Goal: Information Seeking & Learning: Check status

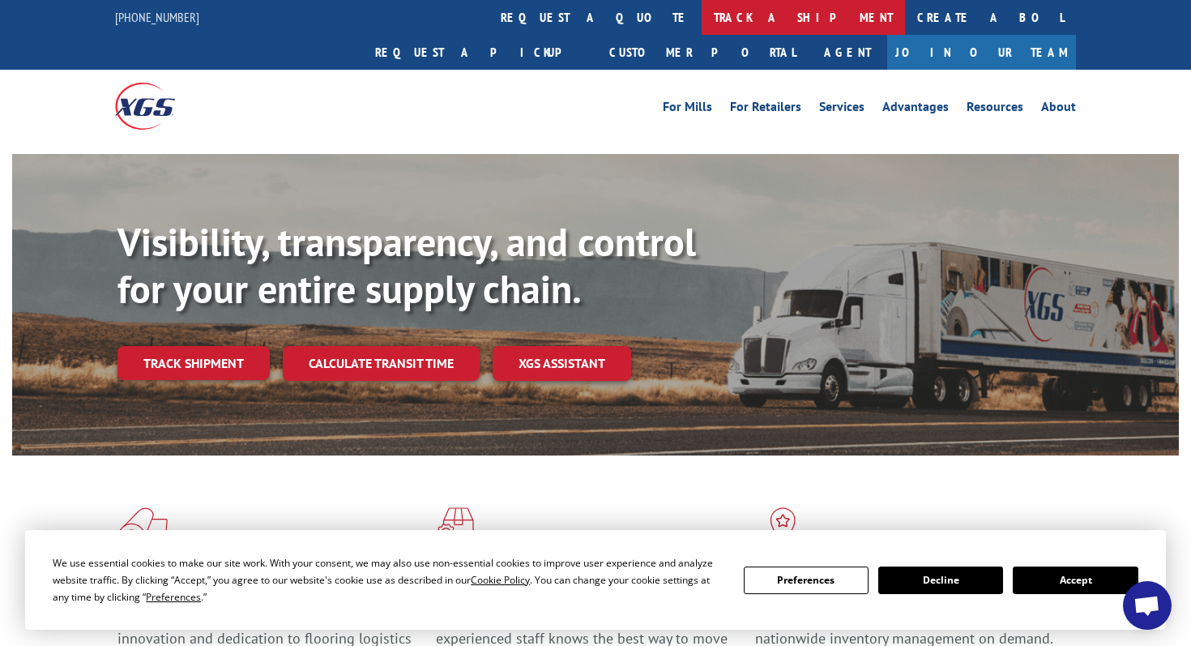
click at [702, 20] on link "track a shipment" at bounding box center [803, 17] width 203 height 35
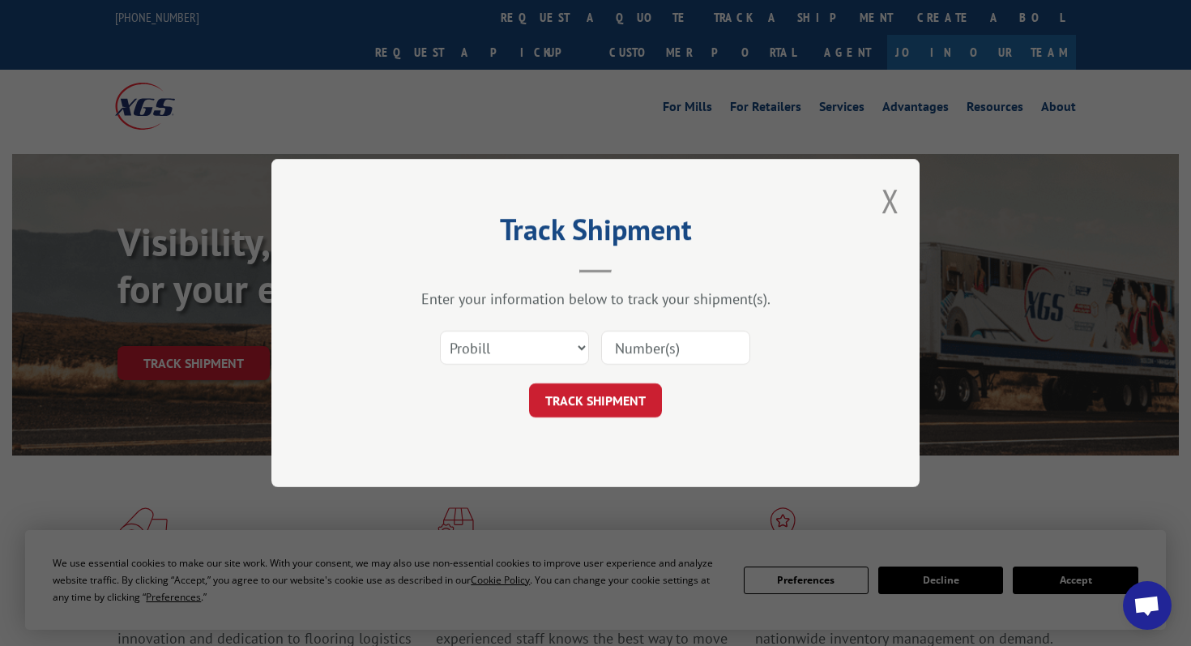
click at [649, 340] on input at bounding box center [675, 348] width 149 height 34
paste input "3391910"
type input "3391910"
click at [511, 354] on select "Select category... Probill BOL PO" at bounding box center [514, 348] width 149 height 34
select select "bol"
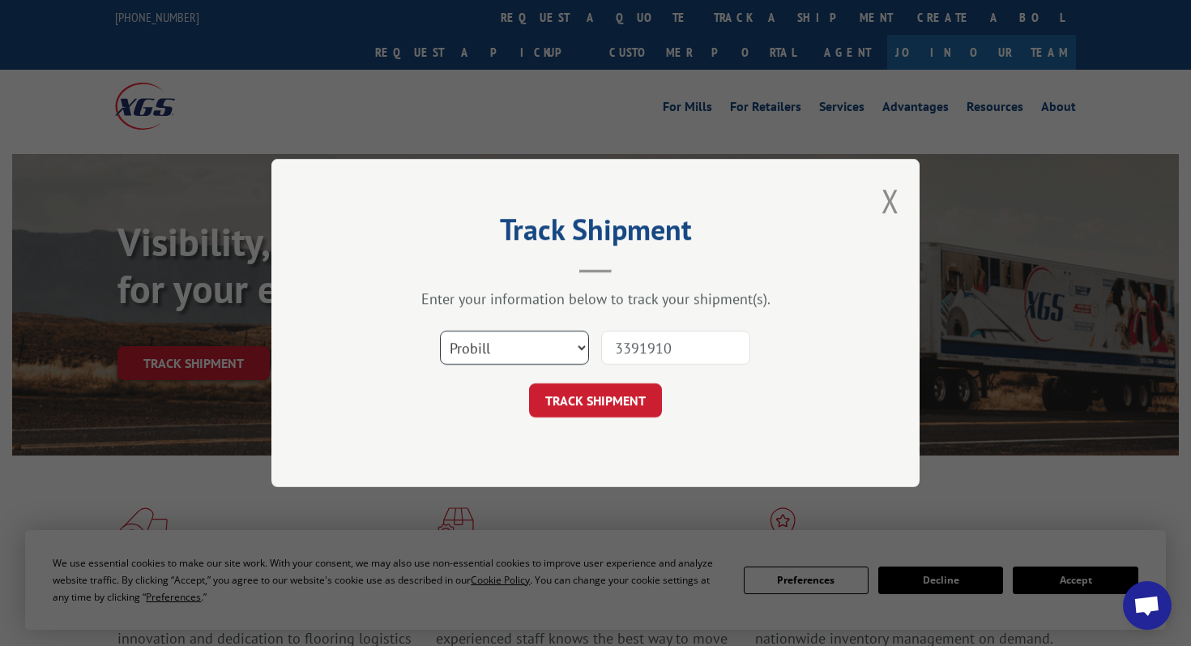
click at [440, 331] on select "Select category... Probill BOL PO" at bounding box center [514, 348] width 149 height 34
click at [579, 398] on button "TRACK SHIPMENT" at bounding box center [595, 400] width 133 height 34
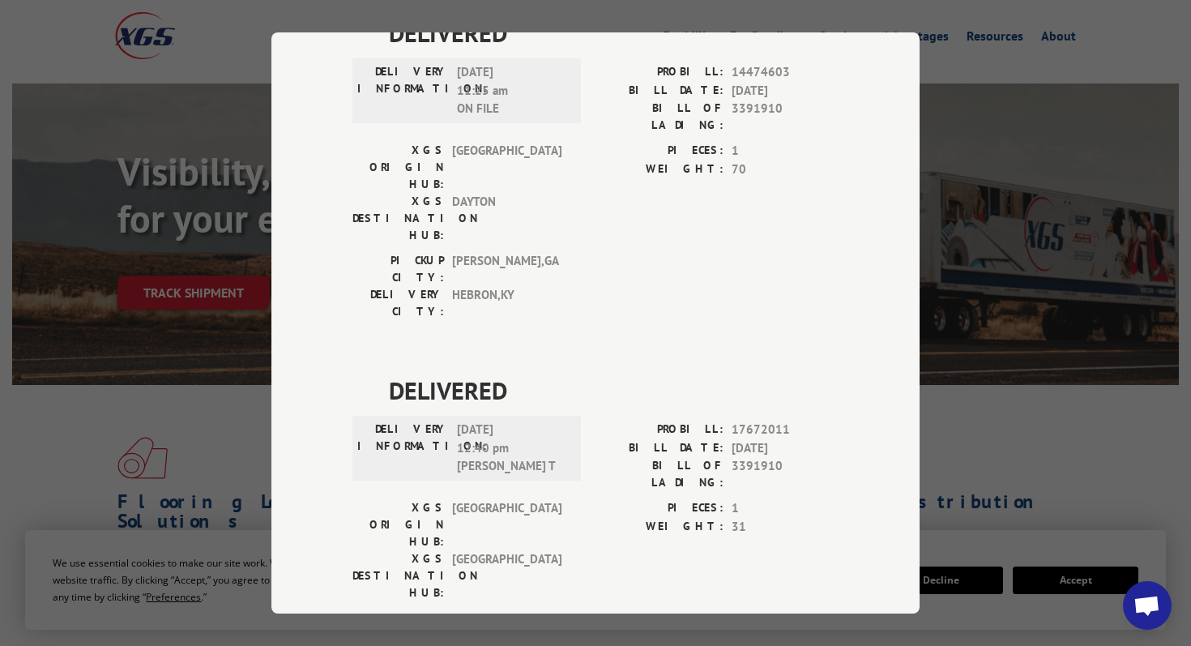
scroll to position [75, 0]
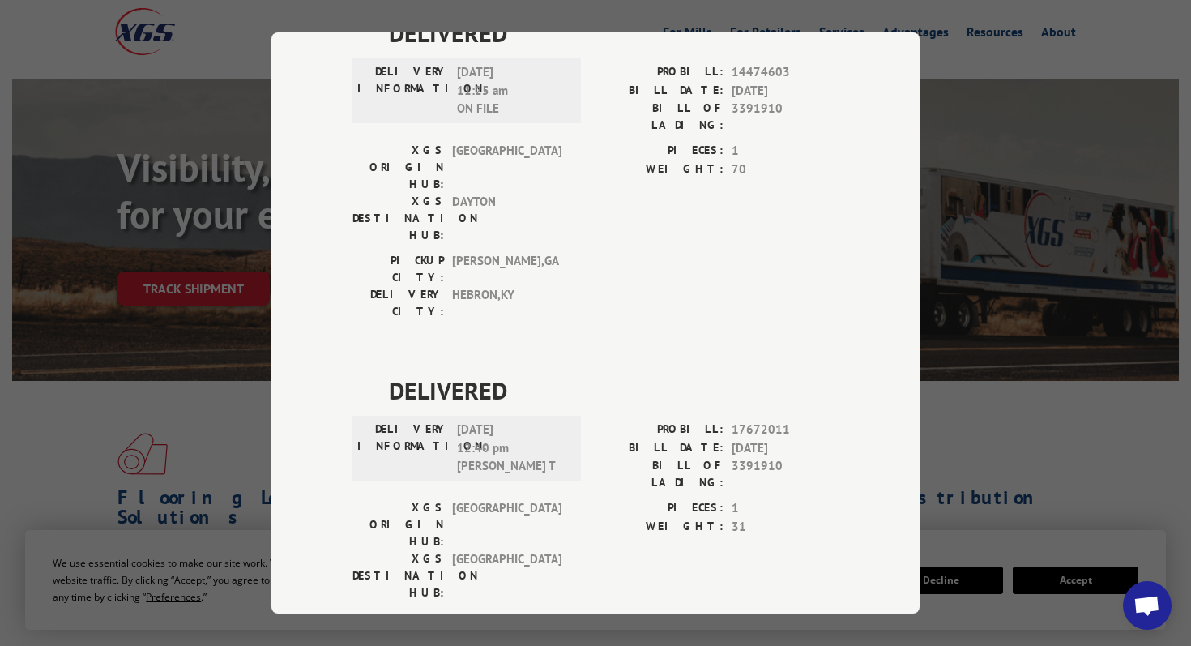
click at [753, 421] on span "17672011" at bounding box center [785, 430] width 107 height 19
copy span "17672011"
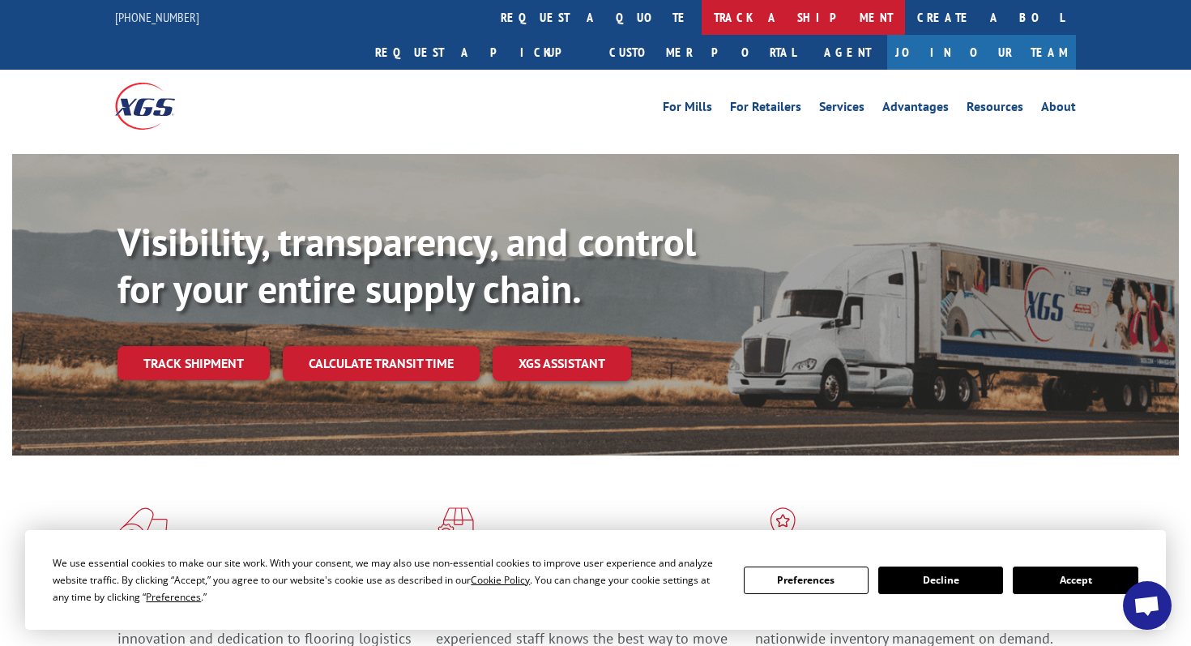
click at [702, 23] on link "track a shipment" at bounding box center [803, 17] width 203 height 35
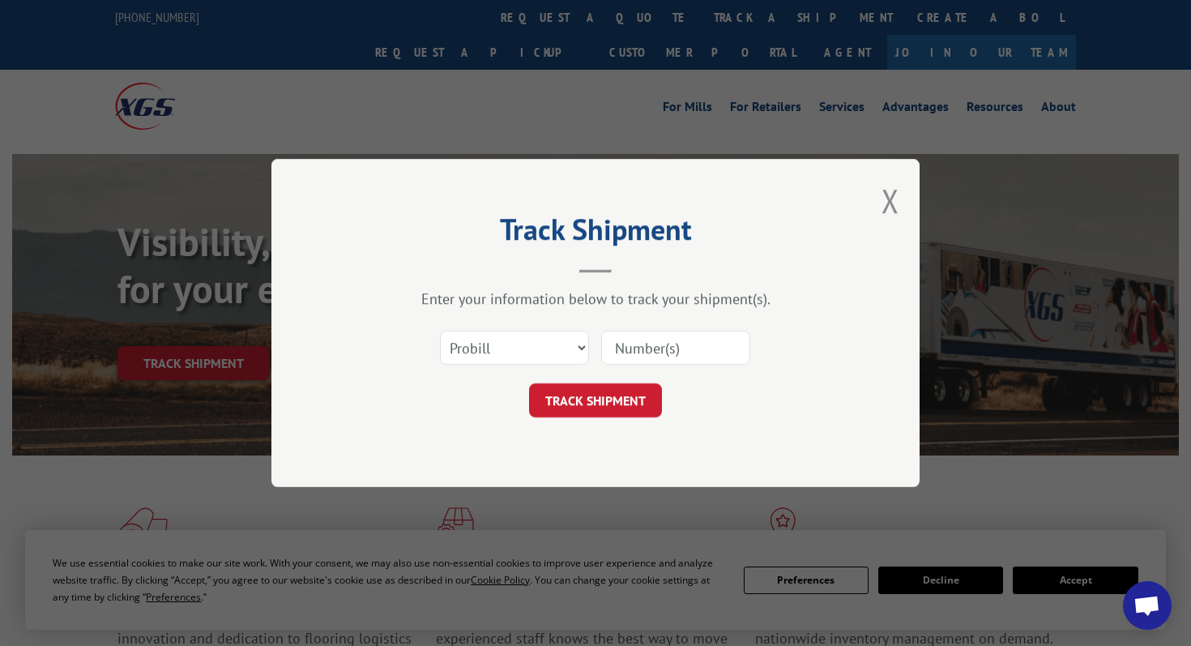
click at [663, 351] on input at bounding box center [675, 348] width 149 height 34
paste input "816595"
type input "816595"
click at [550, 348] on select "Select category... Probill BOL PO" at bounding box center [514, 348] width 149 height 34
select select "bol"
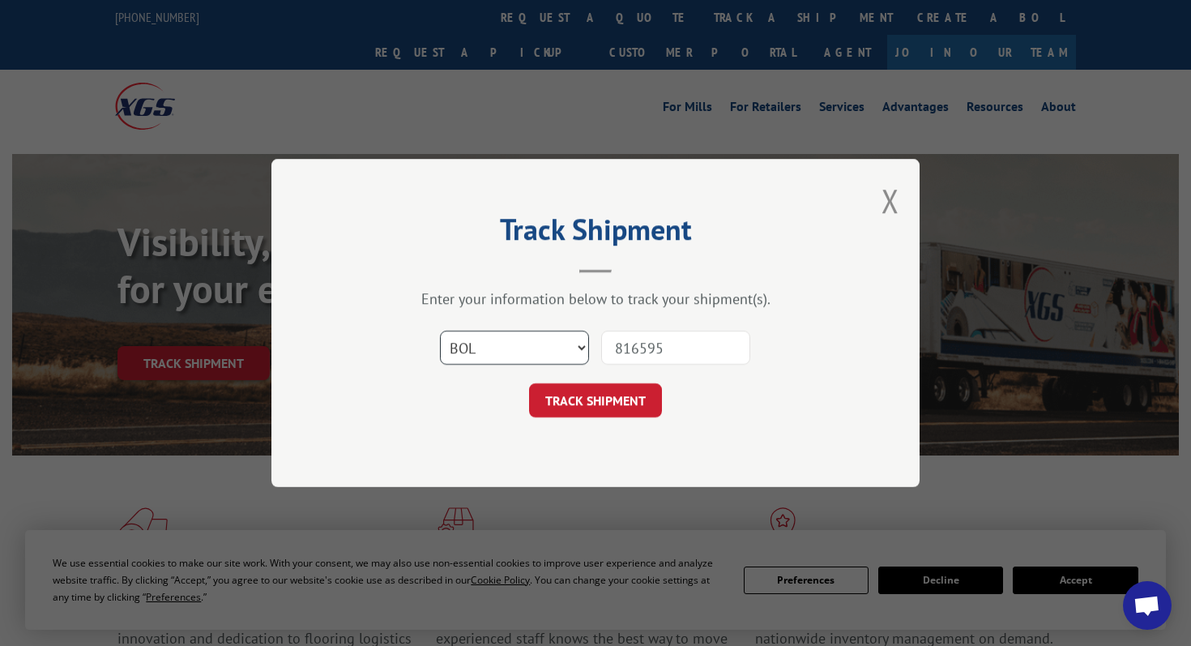
click at [440, 331] on select "Select category... Probill BOL PO" at bounding box center [514, 348] width 149 height 34
click at [573, 401] on button "TRACK SHIPMENT" at bounding box center [595, 400] width 133 height 34
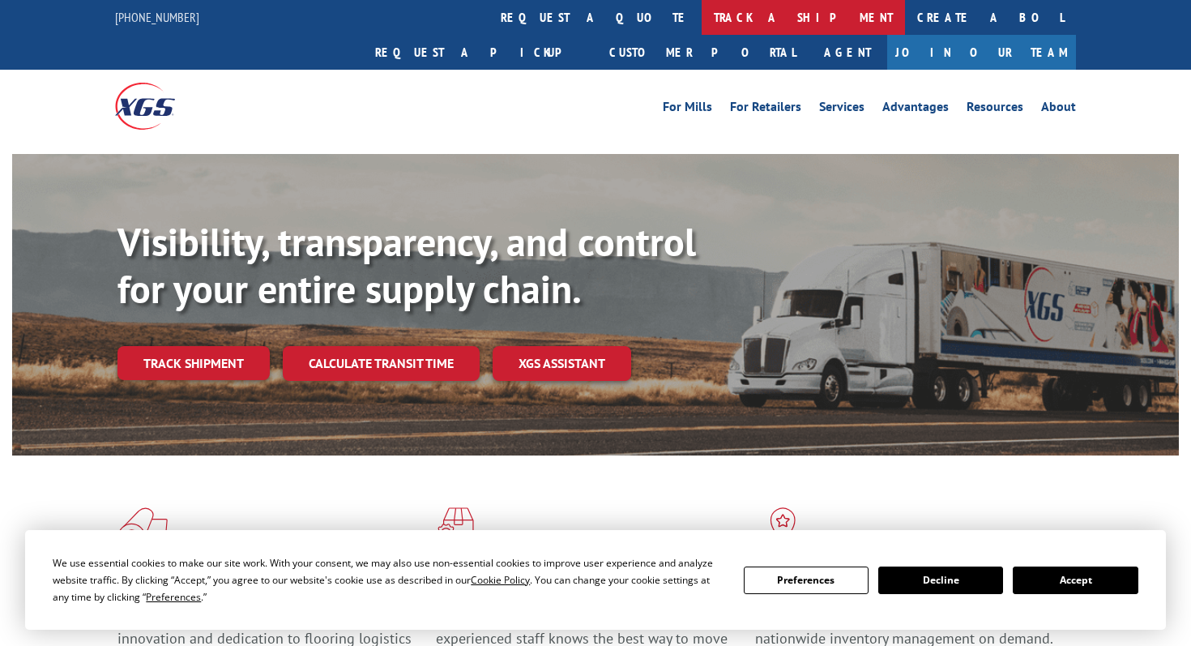
click at [702, 13] on link "track a shipment" at bounding box center [803, 17] width 203 height 35
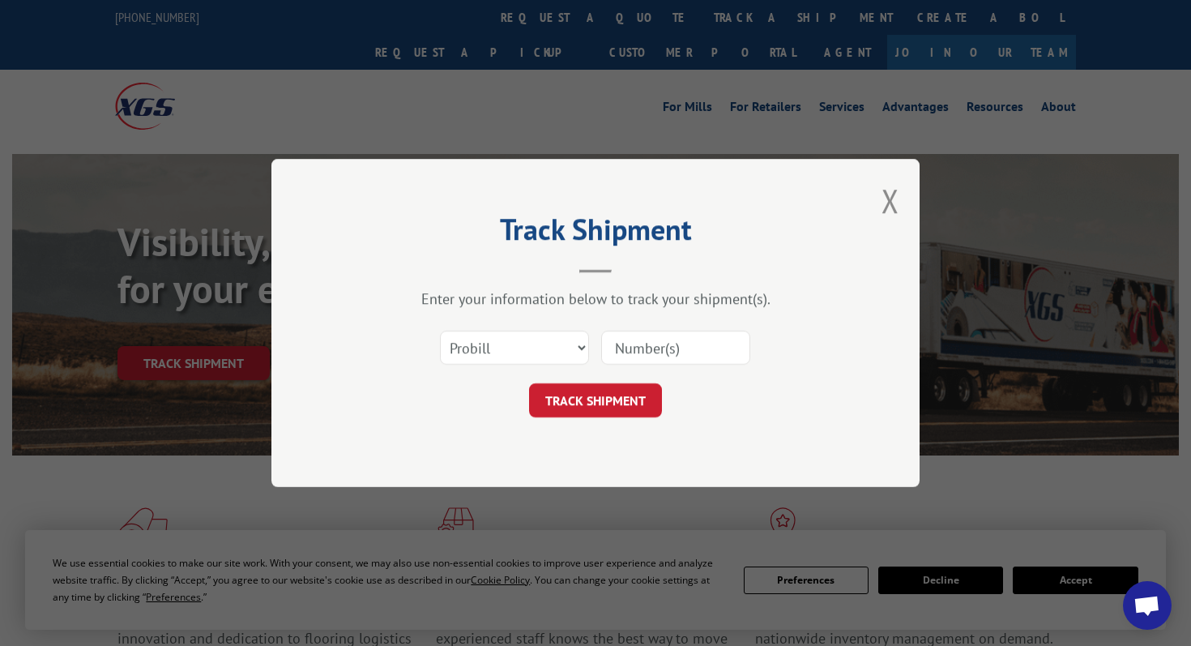
click at [658, 348] on input at bounding box center [675, 348] width 149 height 34
paste input "816595"
type input "816595"
click at [540, 353] on select "Select category... Probill BOL PO" at bounding box center [514, 348] width 149 height 34
select select "bol"
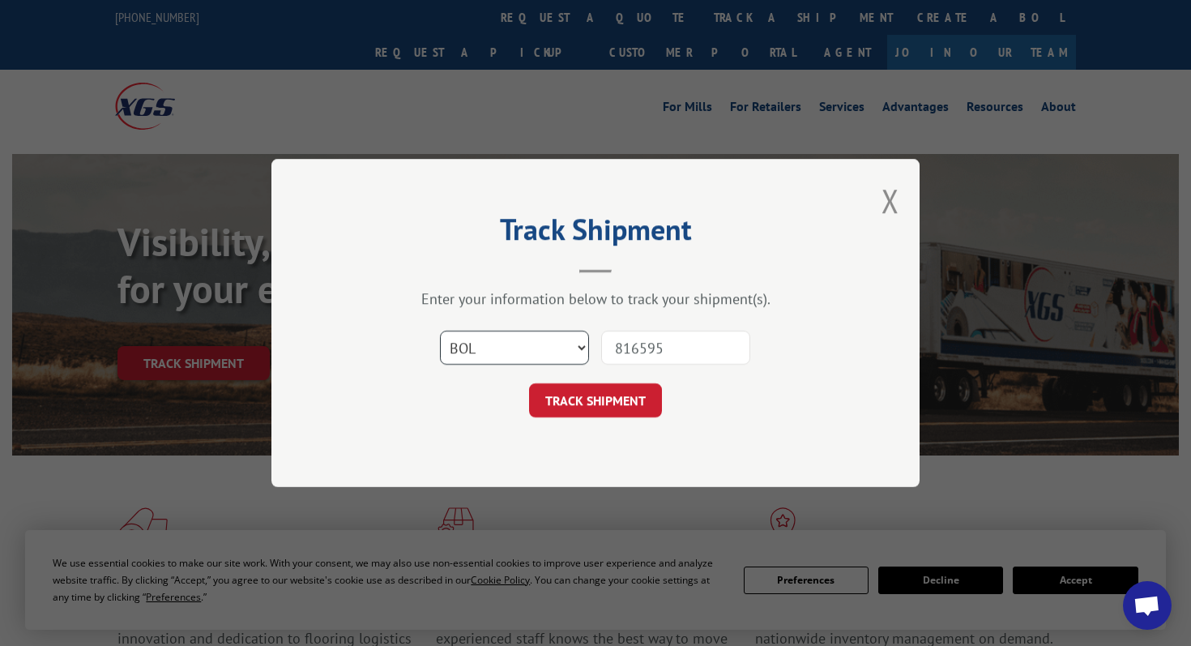
click at [440, 331] on select "Select category... Probill BOL PO" at bounding box center [514, 348] width 149 height 34
click at [583, 386] on button "TRACK SHIPMENT" at bounding box center [595, 400] width 133 height 34
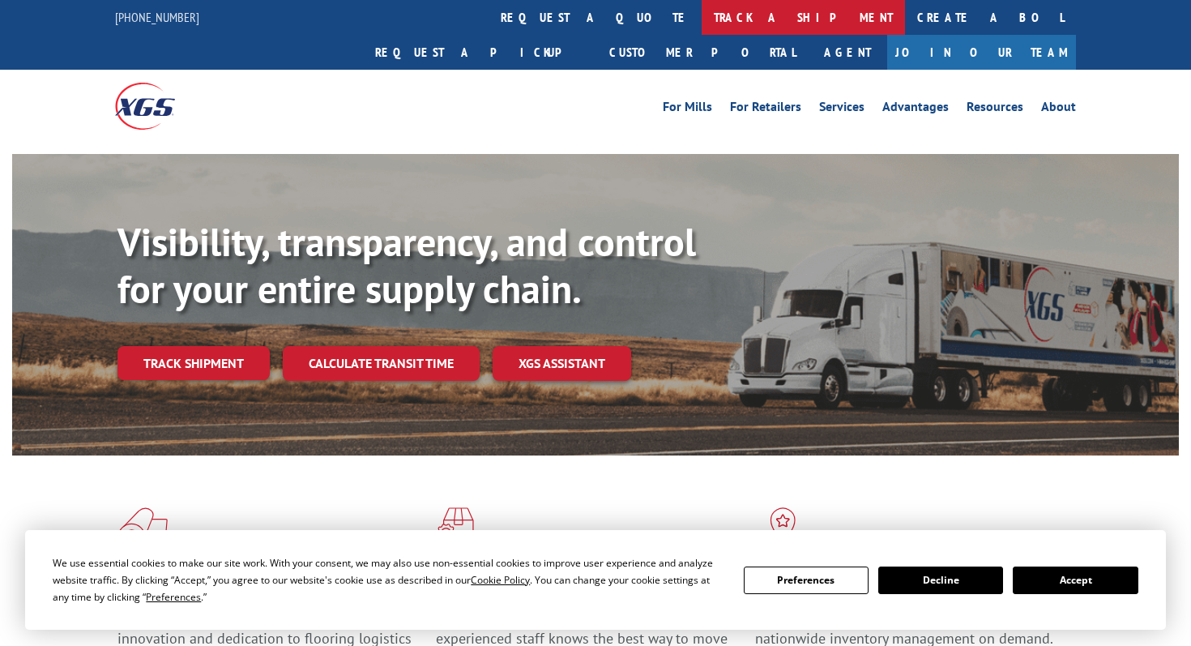
click at [702, 9] on link "track a shipment" at bounding box center [803, 17] width 203 height 35
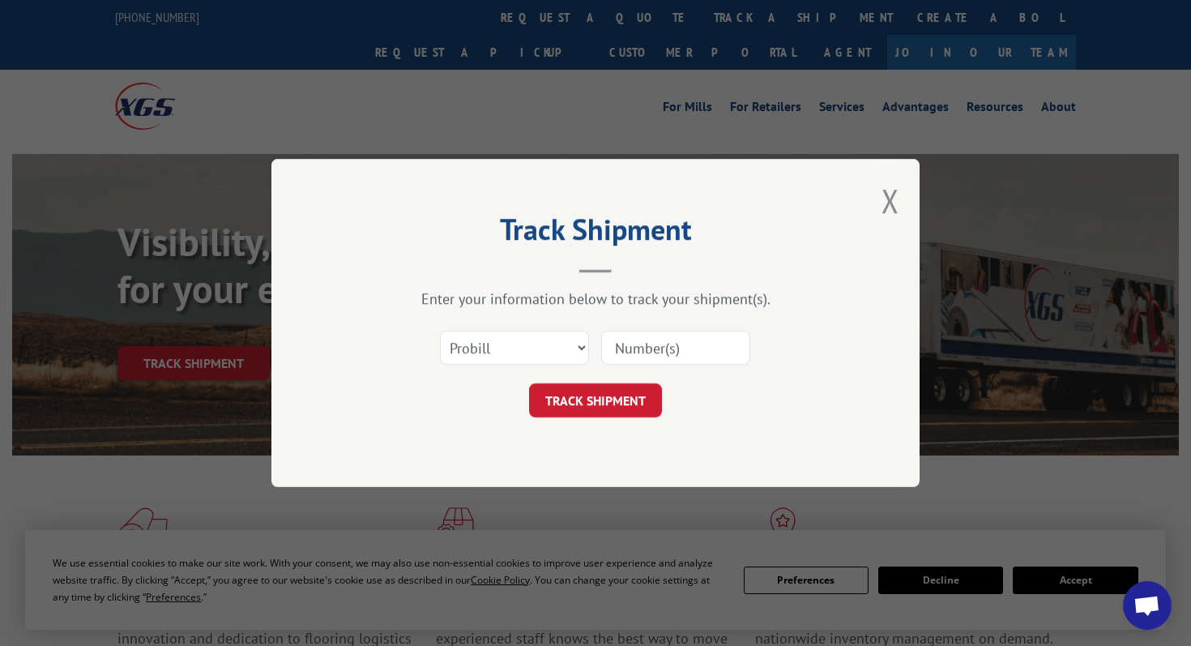
click at [612, 330] on div at bounding box center [675, 347] width 149 height 37
click at [644, 340] on input at bounding box center [675, 348] width 149 height 34
paste input "17694080"
type input "17694080"
click button "TRACK SHIPMENT" at bounding box center [595, 400] width 133 height 34
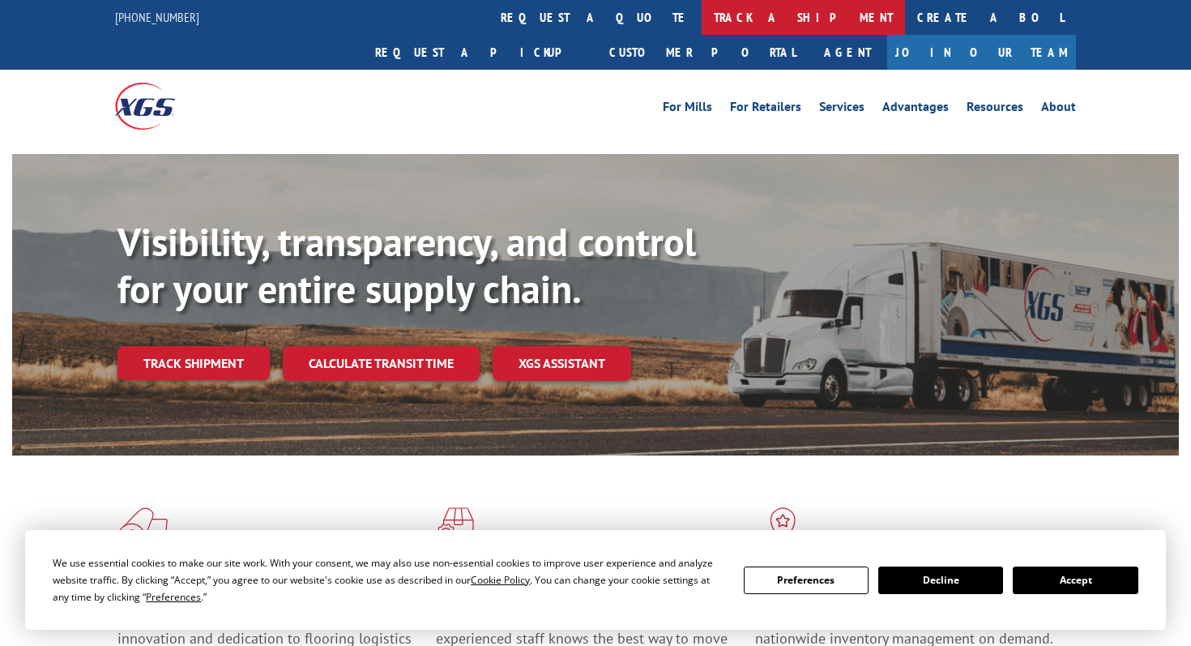
click at [702, 9] on link "track a shipment" at bounding box center [803, 17] width 203 height 35
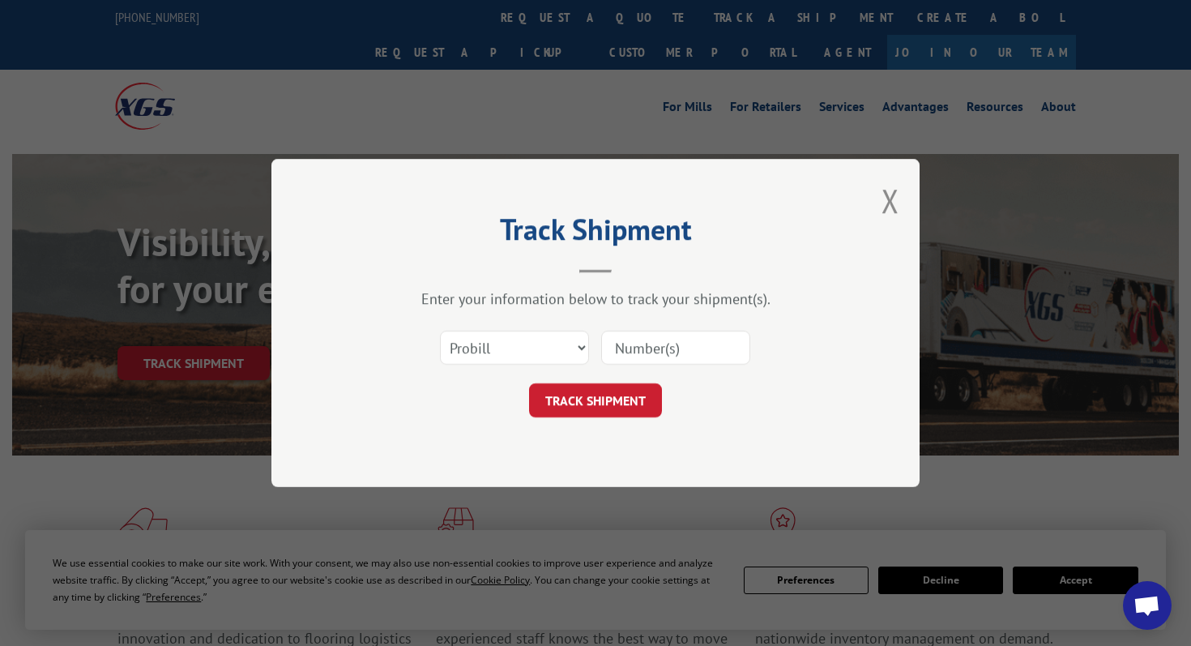
click at [660, 339] on input at bounding box center [675, 348] width 149 height 34
paste input "363732"
type input "363732"
click at [498, 357] on select "Select category... Probill BOL PO" at bounding box center [514, 348] width 149 height 34
select select "bol"
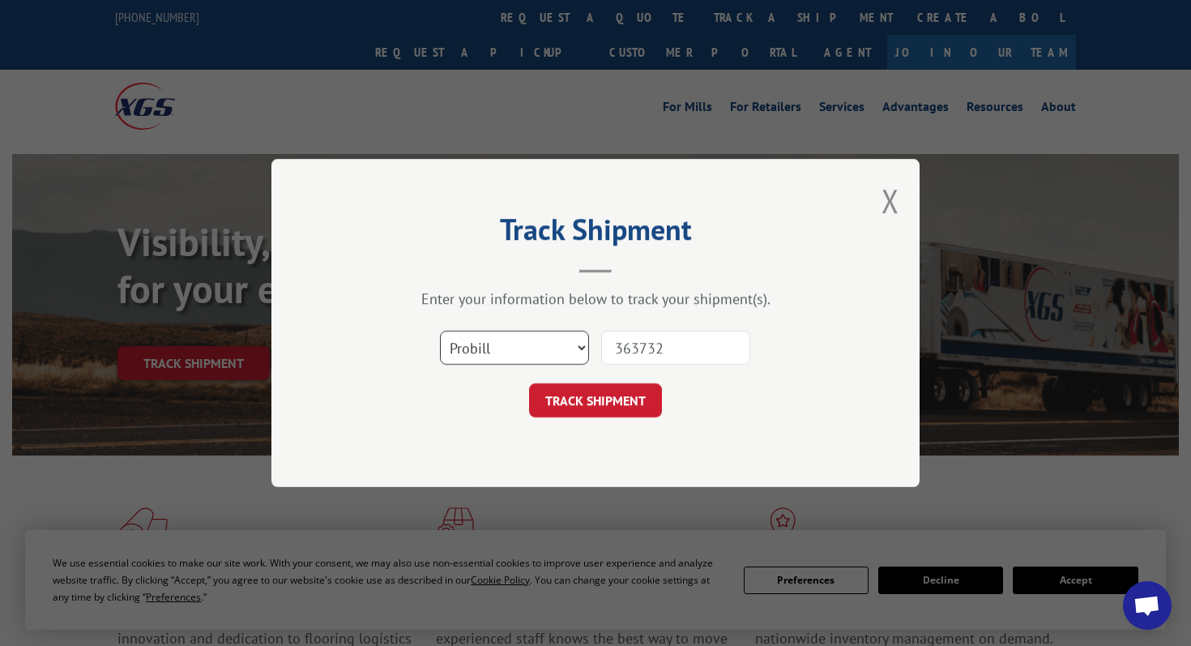
click at [440, 331] on select "Select category... Probill BOL PO" at bounding box center [514, 348] width 149 height 34
click at [558, 391] on button "TRACK SHIPMENT" at bounding box center [595, 400] width 133 height 34
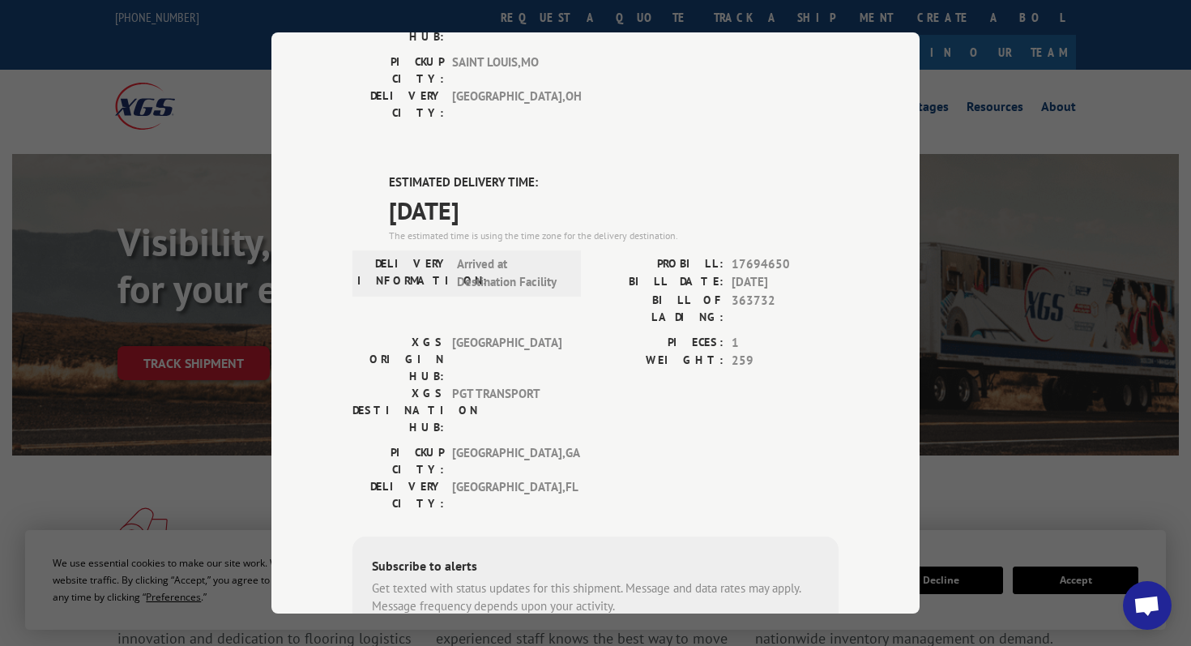
scroll to position [426, 0]
